Goal: Transaction & Acquisition: Purchase product/service

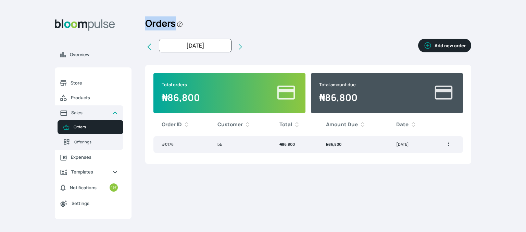
click at [225, 6] on div "Overview Store Products Sales Orders Offerings Expenses Templates Notifications…" at bounding box center [263, 116] width 526 height 232
click at [437, 44] on button "Add new order" at bounding box center [444, 46] width 53 height 14
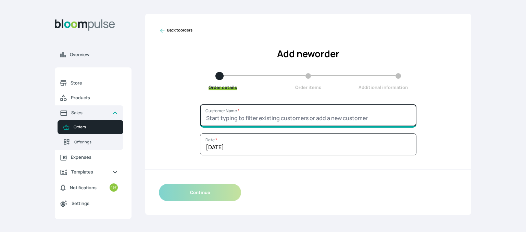
click at [303, 115] on input "Customer Name *" at bounding box center [308, 115] width 216 height 22
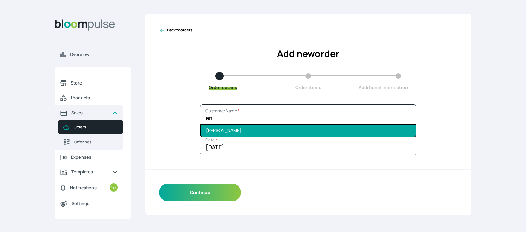
click at [302, 125] on li "[PERSON_NAME]" at bounding box center [308, 131] width 215 height 12
type input "[PERSON_NAME]"
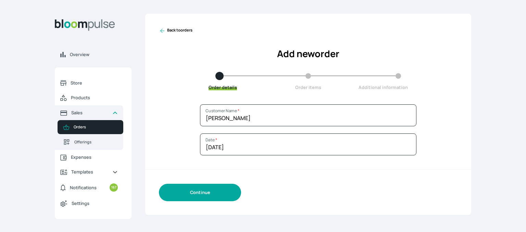
click at [212, 200] on button "Continue" at bounding box center [200, 192] width 82 height 17
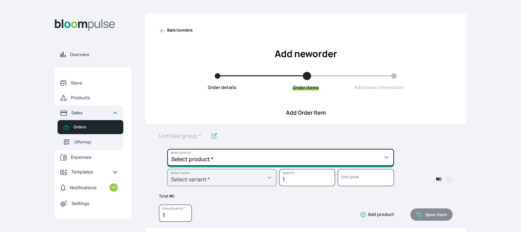
click at [246, 158] on select "Select product * Cake Decoration for 8inches High Chocolate oil based Round Cak…" at bounding box center [280, 157] width 227 height 17
